Goal: Task Accomplishment & Management: Complete application form

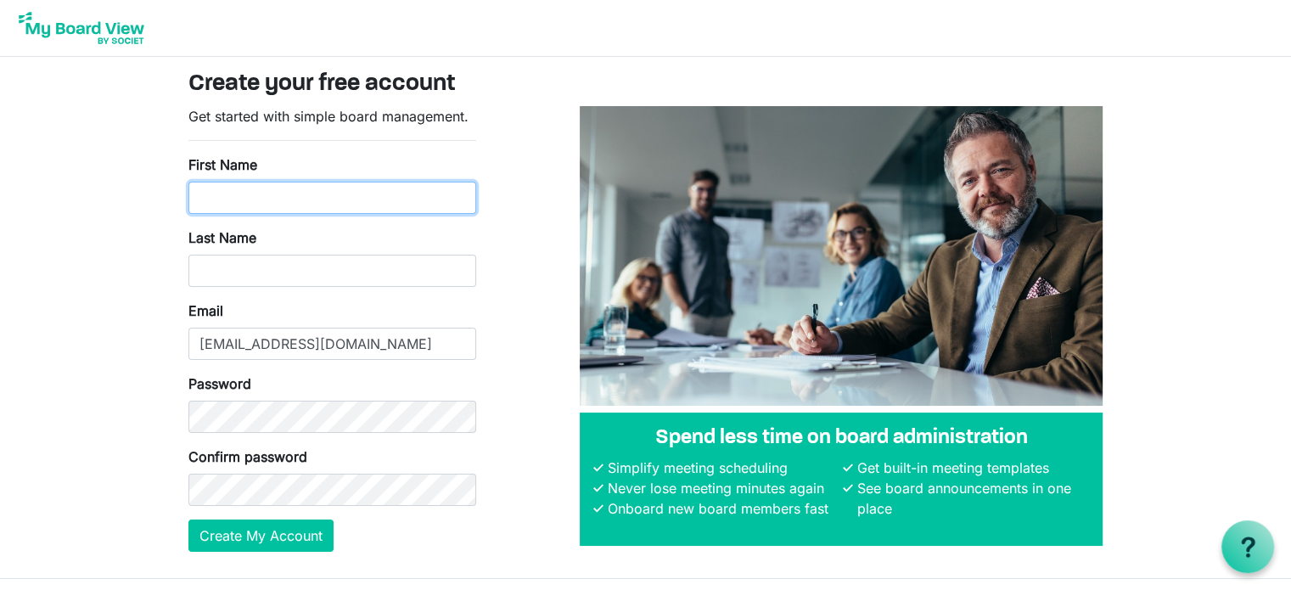
click at [241, 194] on input "First Name" at bounding box center [332, 198] width 288 height 32
type input "Melanie"
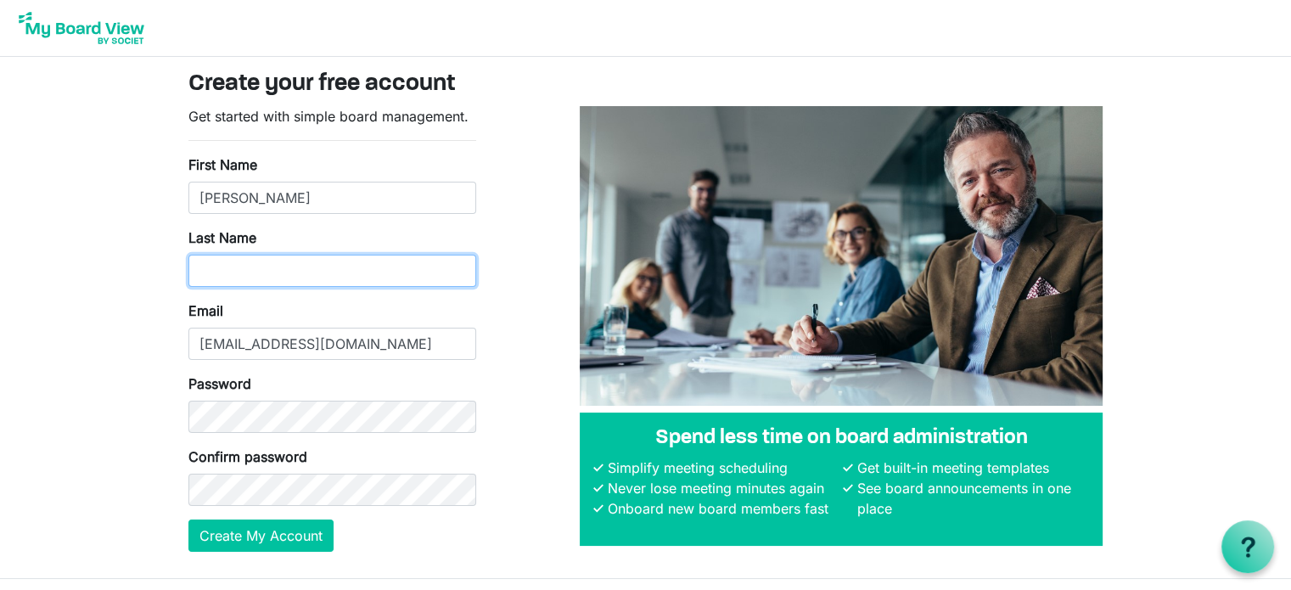
type input "Eames"
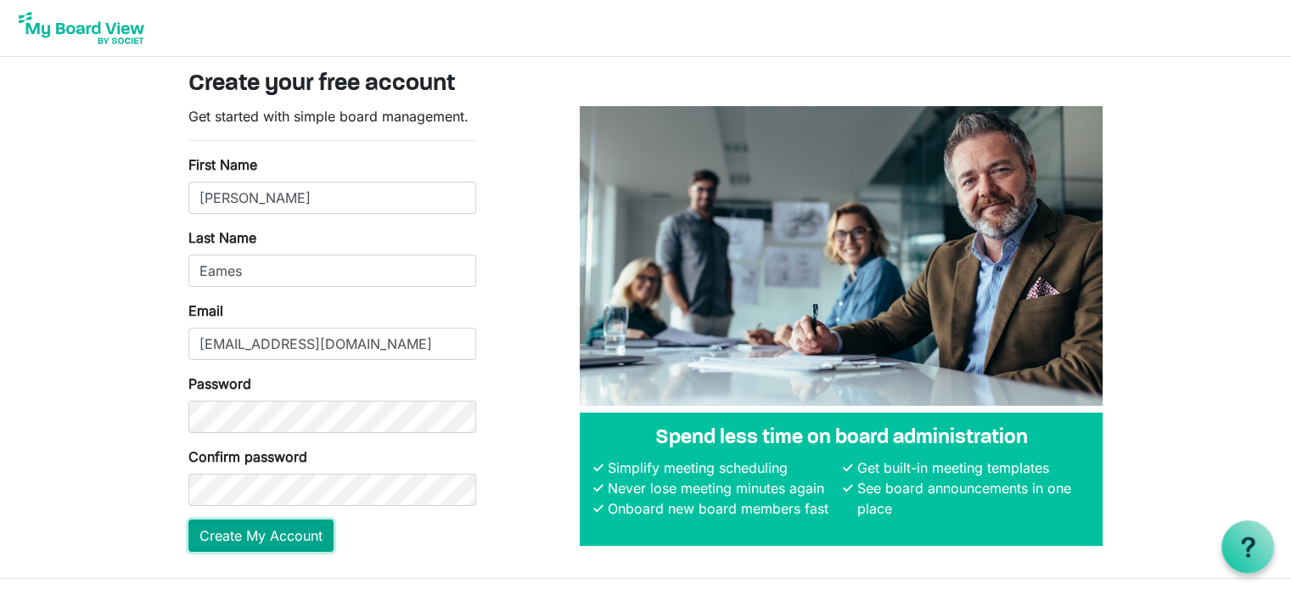
click at [248, 541] on button "Create My Account" at bounding box center [260, 536] width 145 height 32
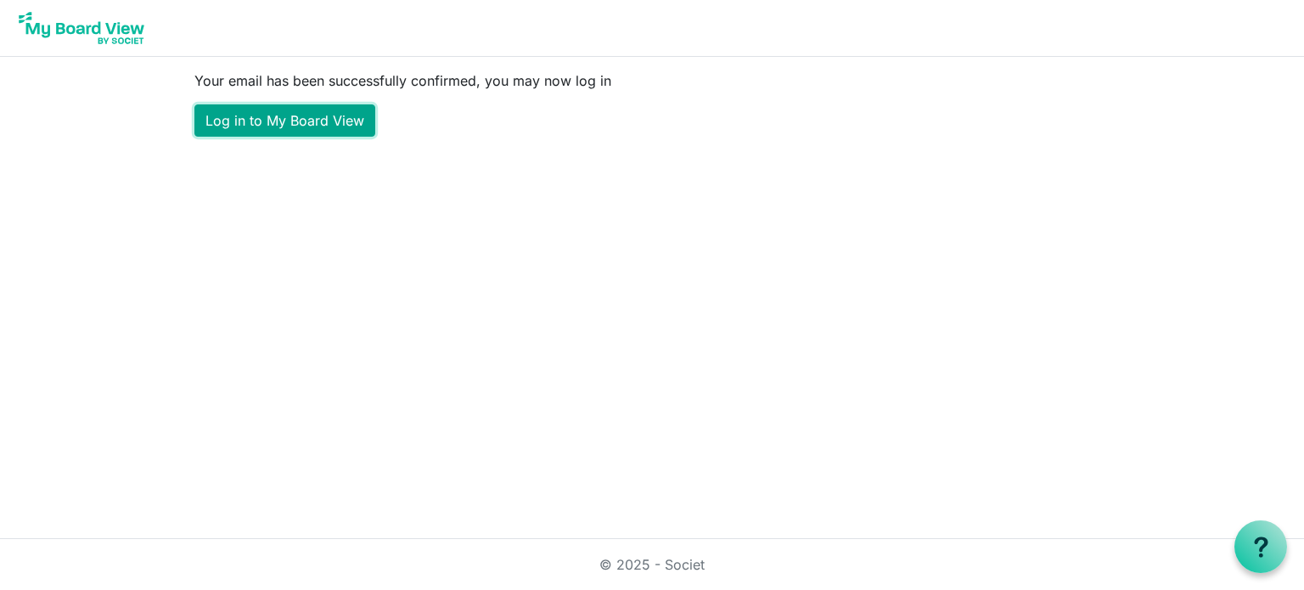
click at [291, 125] on link "Log in to My Board View" at bounding box center [284, 120] width 181 height 32
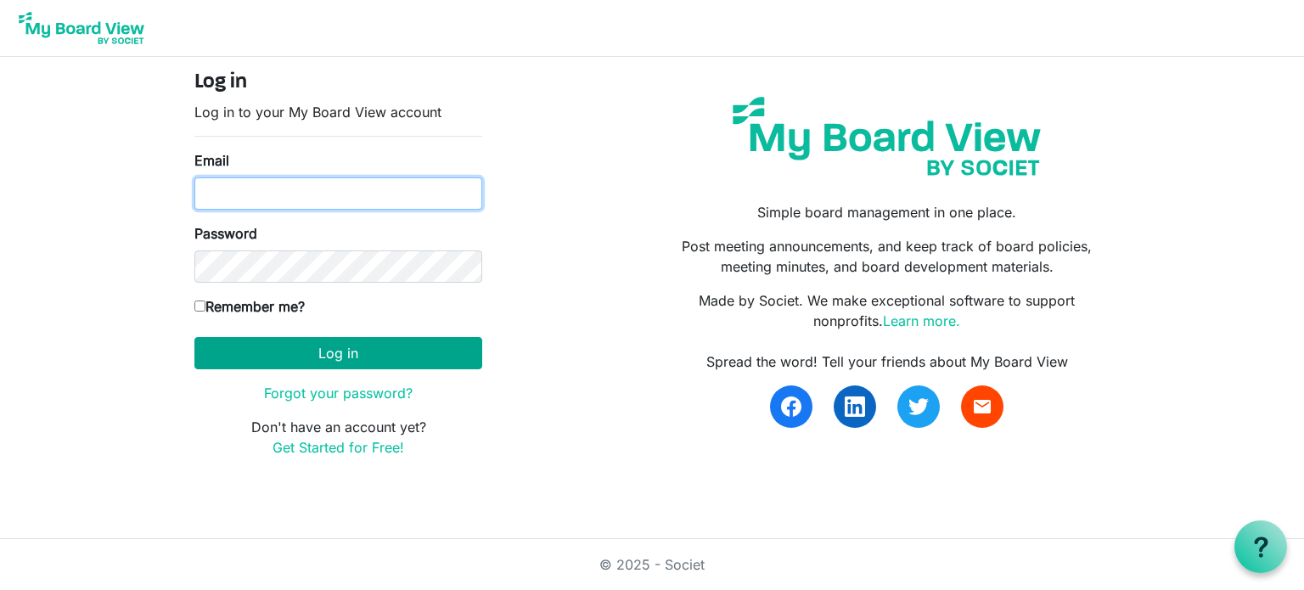
type input "melaniemitchell13@gmail.com"
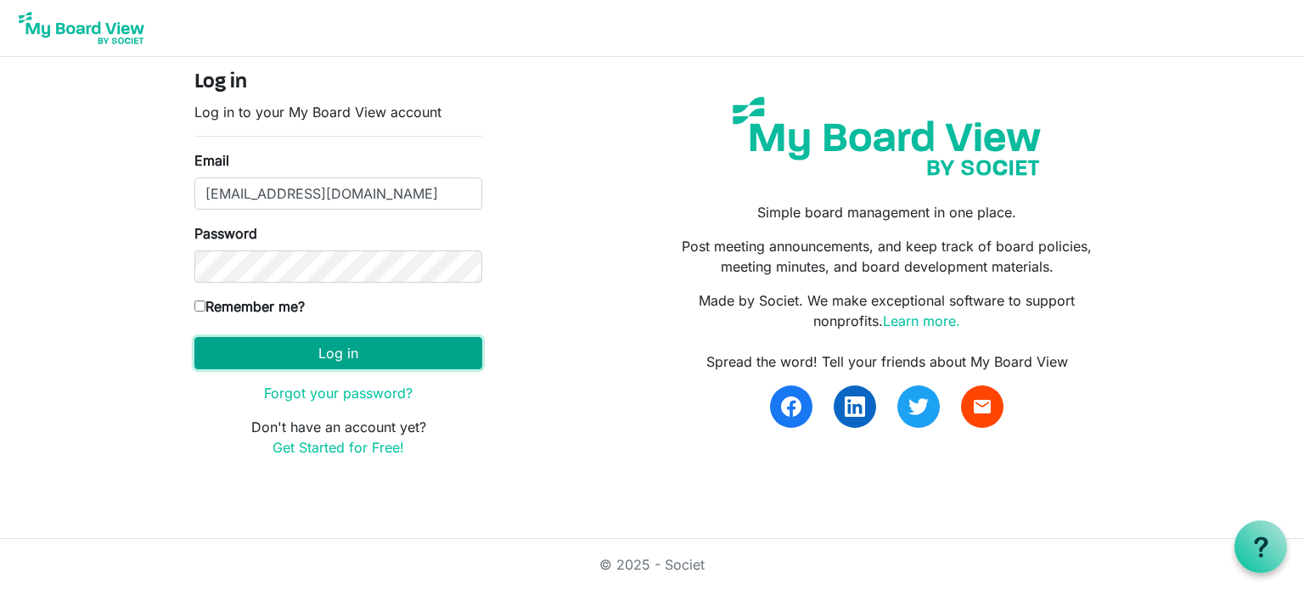
click at [306, 362] on button "Log in" at bounding box center [338, 353] width 288 height 32
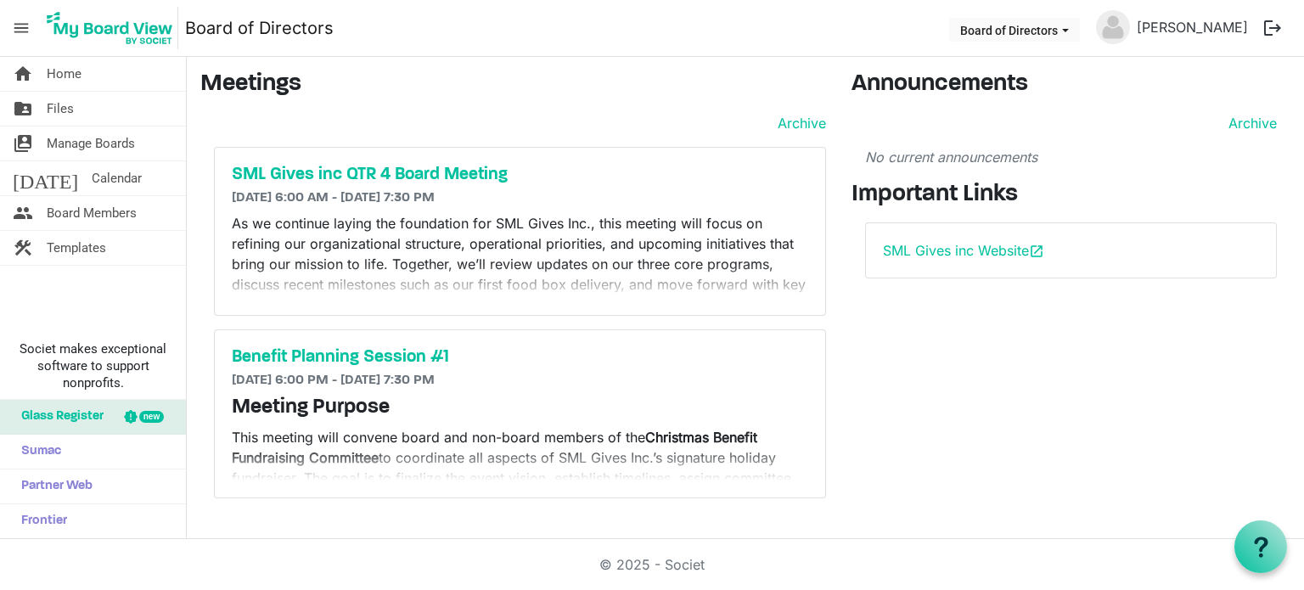
click at [749, 272] on p "As we continue laying the foundation for SML Gives Inc., this meeting will focu…" at bounding box center [520, 264] width 576 height 102
